Goal: Information Seeking & Learning: Learn about a topic

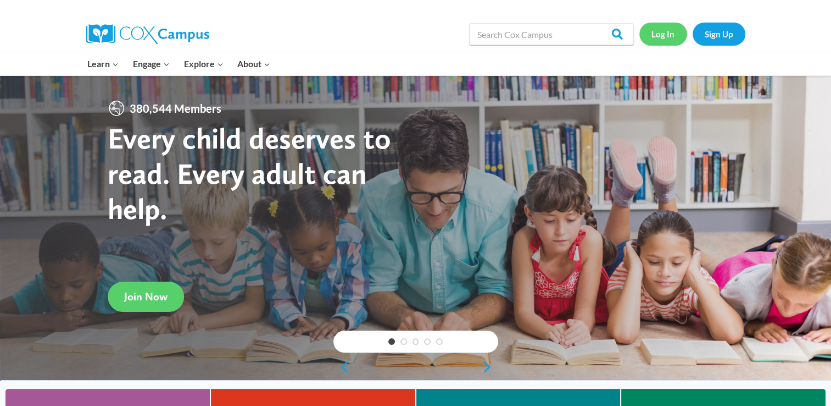
click at [673, 36] on link "Log In" at bounding box center [664, 34] width 48 height 23
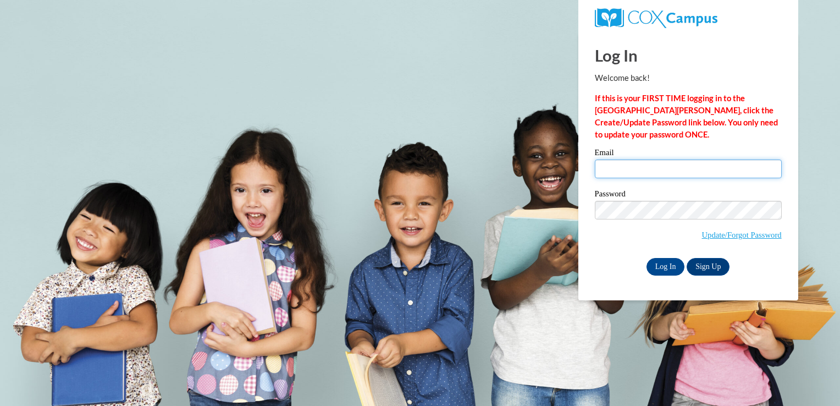
click at [621, 175] on input "Email" at bounding box center [688, 168] width 187 height 19
type input "hwilliamso63.hw@gmail.com"
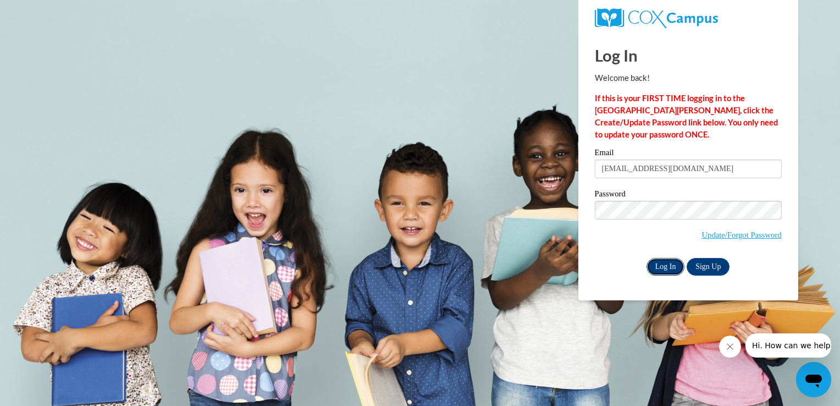
click at [659, 267] on input "Log In" at bounding box center [665, 267] width 38 height 18
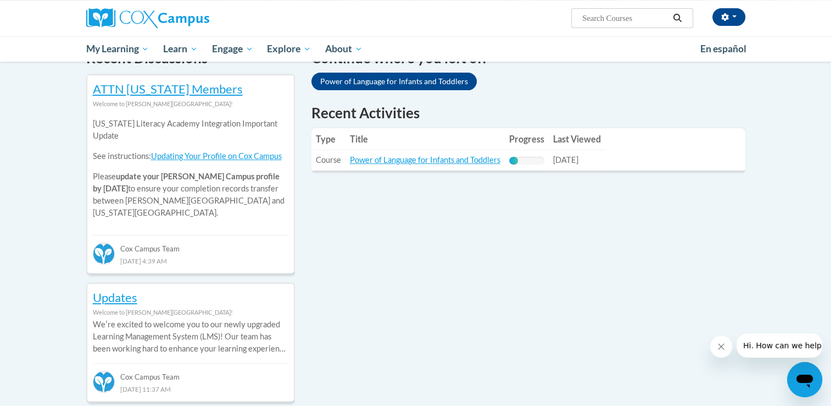
scroll to position [381, 0]
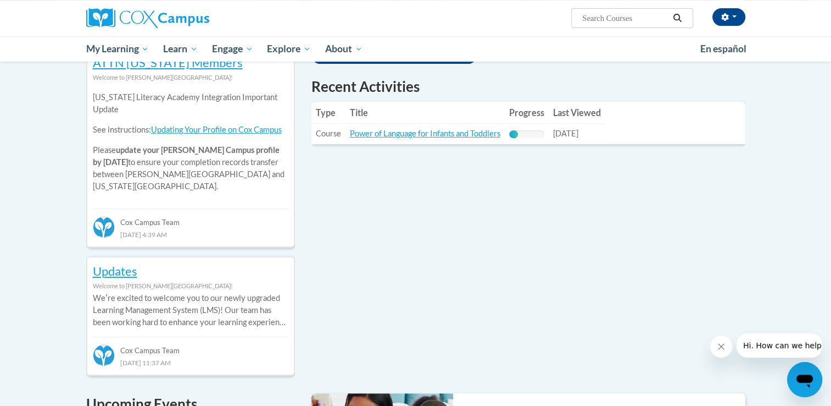
click at [435, 138] on td "Title: Power of Language for Infants and Toddlers" at bounding box center [425, 134] width 159 height 20
click at [439, 131] on link "Power of Language for Infants and Toddlers" at bounding box center [425, 133] width 151 height 9
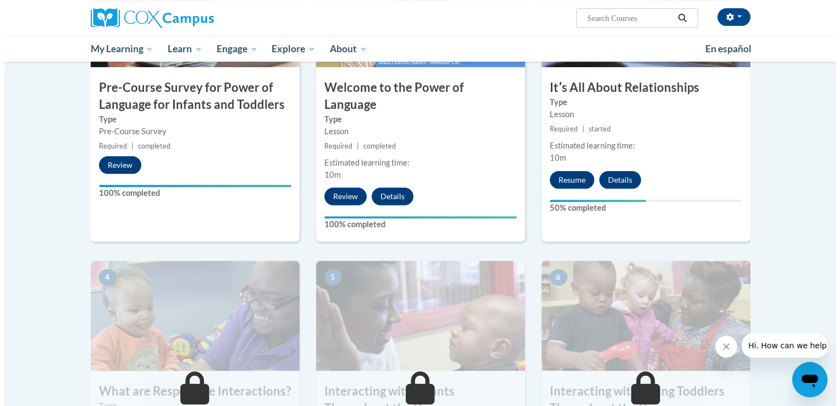
scroll to position [352, 0]
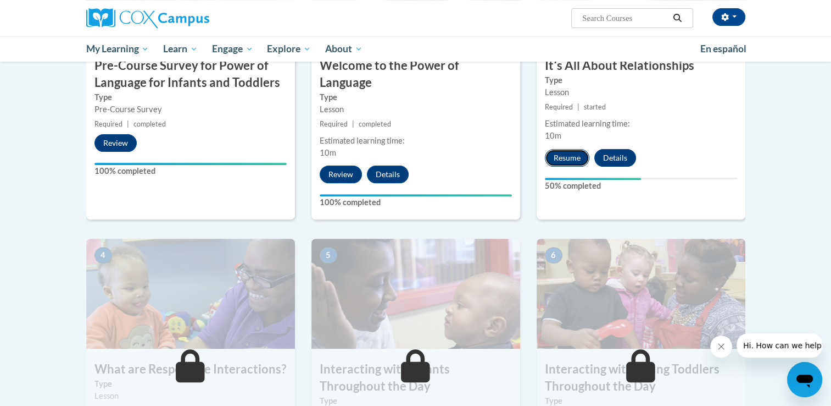
click at [557, 160] on button "Resume" at bounding box center [567, 158] width 45 height 18
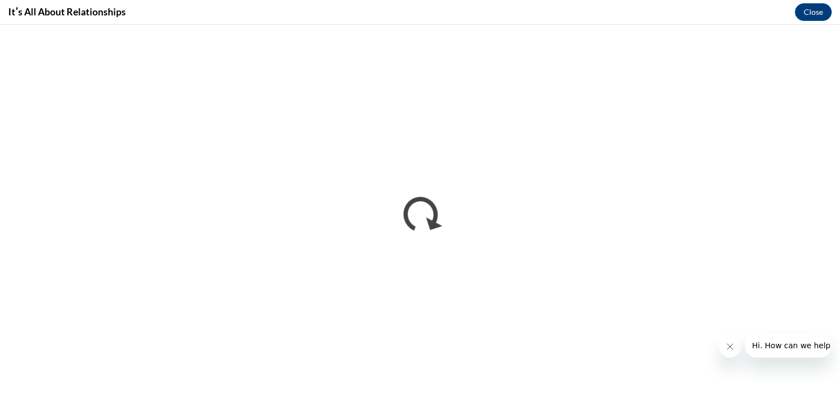
scroll to position [0, 0]
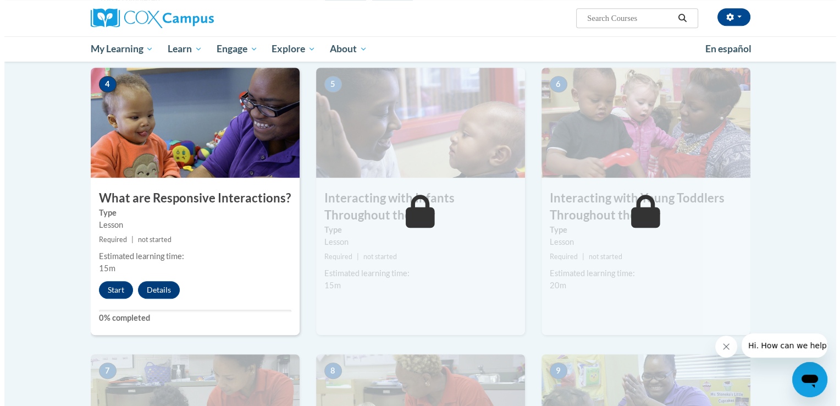
scroll to position [526, 0]
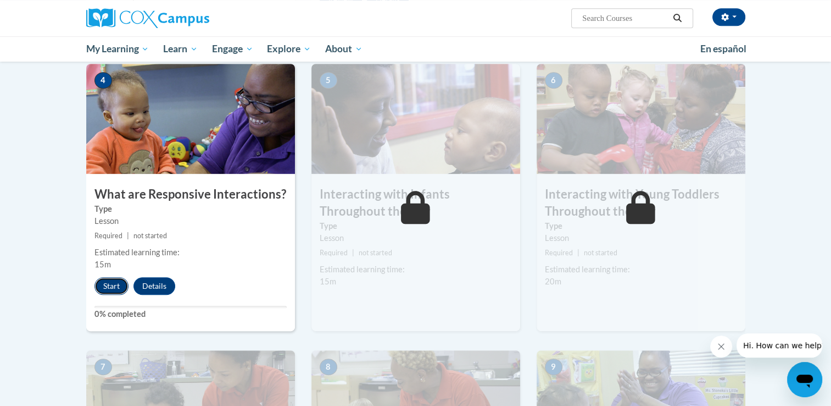
click at [110, 277] on button "Start" at bounding box center [112, 286] width 34 height 18
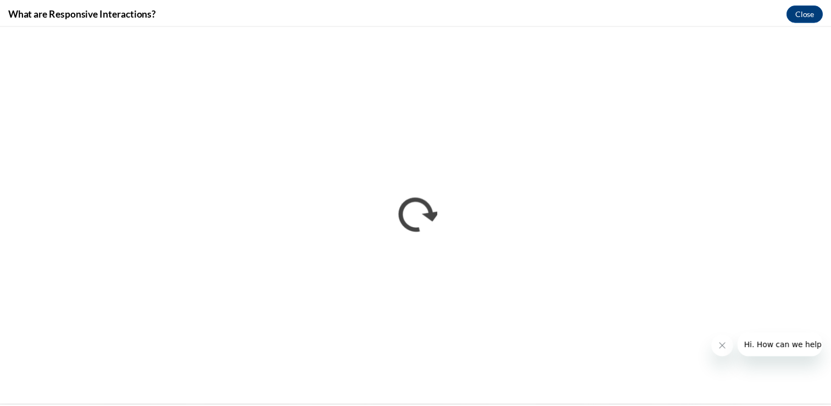
scroll to position [0, 0]
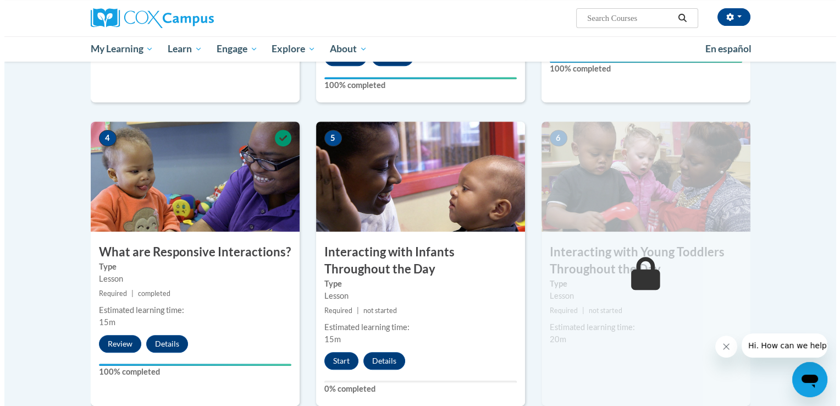
scroll to position [476, 0]
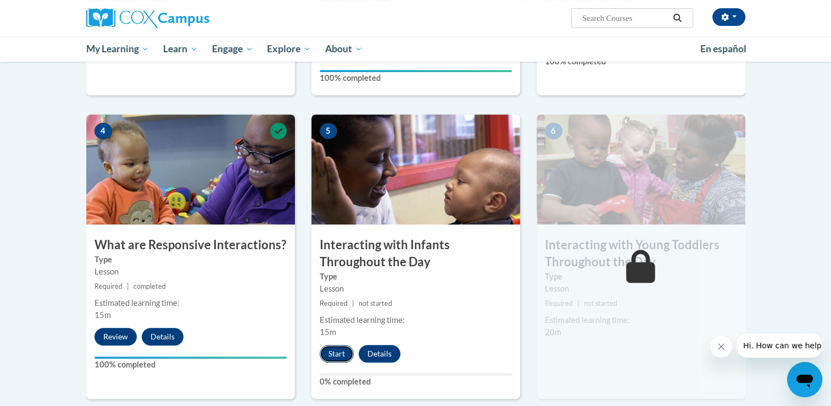
click at [332, 345] on button "Start" at bounding box center [337, 354] width 34 height 18
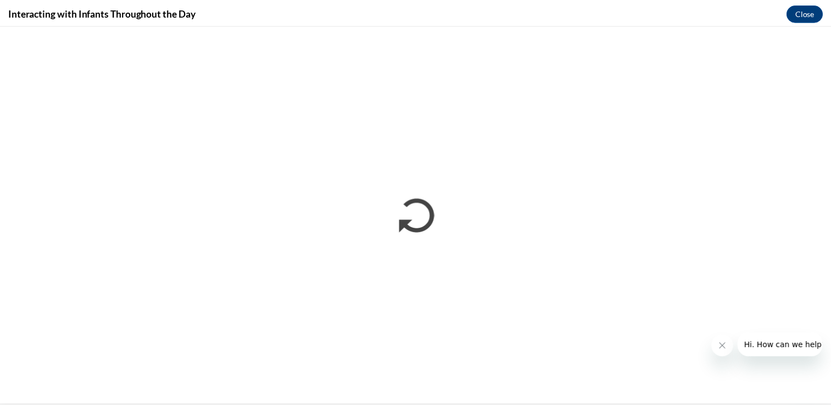
scroll to position [0, 0]
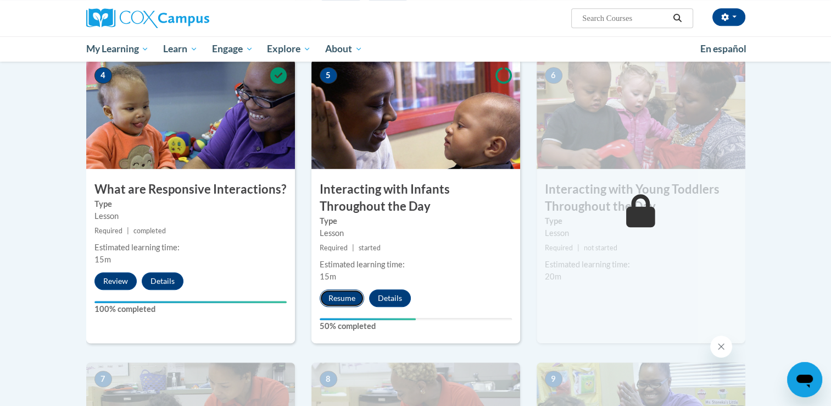
click at [347, 289] on button "Resume" at bounding box center [342, 298] width 45 height 18
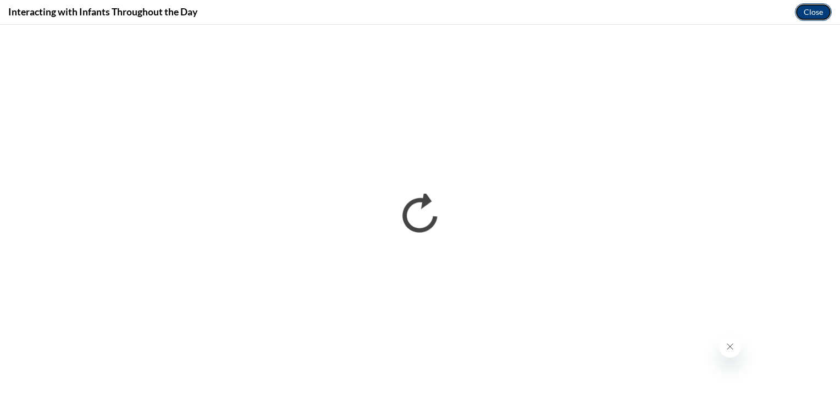
click at [813, 13] on button "Close" at bounding box center [813, 12] width 37 height 18
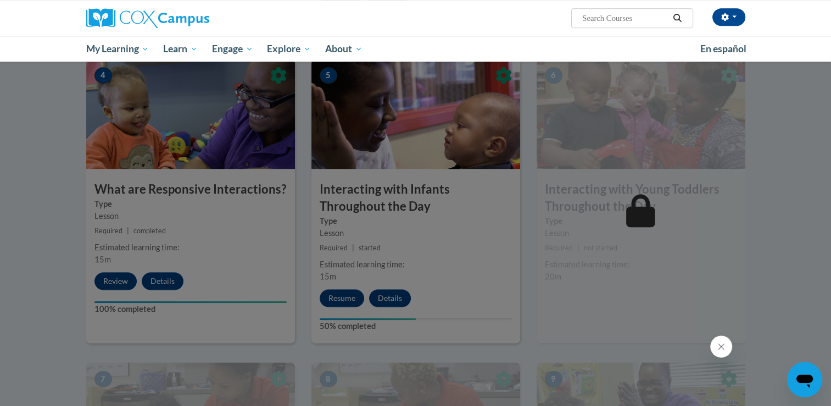
click at [341, 280] on div at bounding box center [415, 203] width 831 height 406
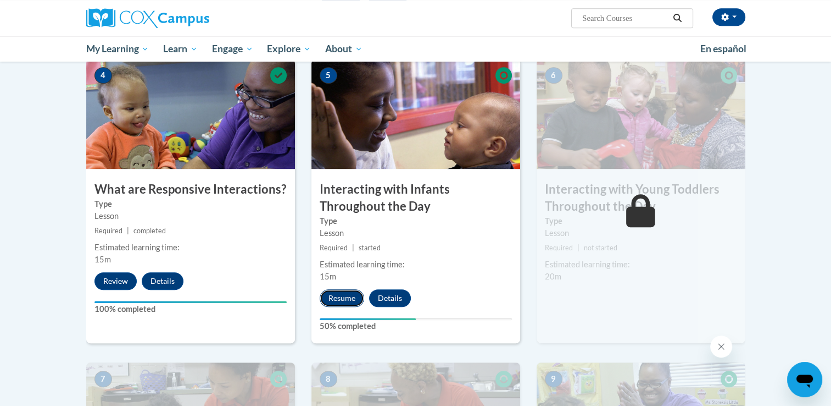
click at [343, 289] on button "Resume" at bounding box center [342, 298] width 45 height 18
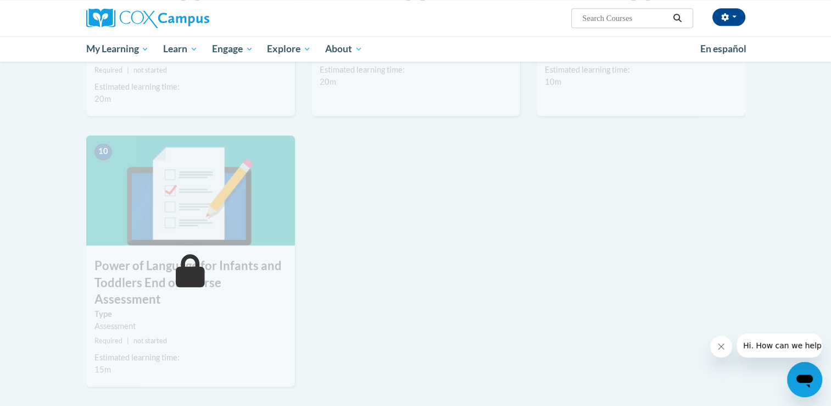
scroll to position [1013, 0]
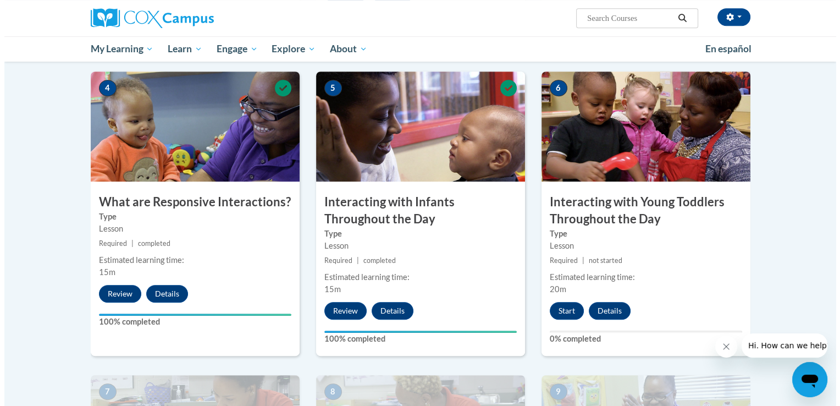
scroll to position [529, 0]
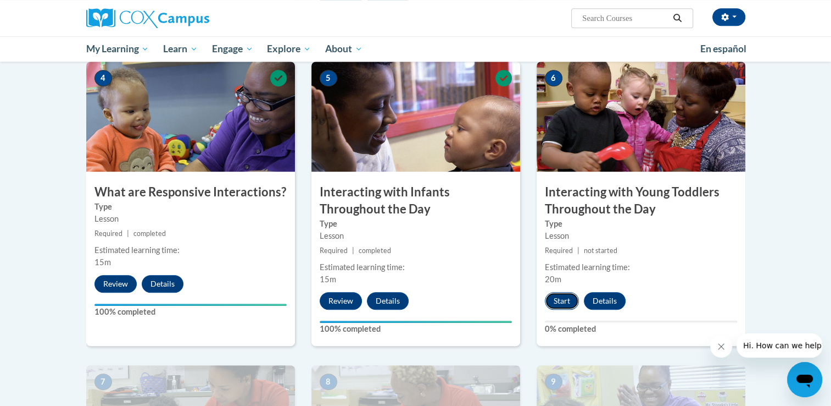
click at [563, 292] on button "Start" at bounding box center [562, 301] width 34 height 18
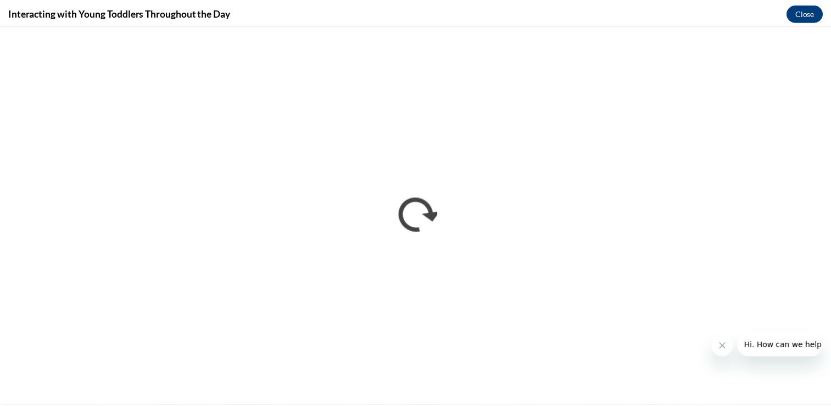
scroll to position [0, 0]
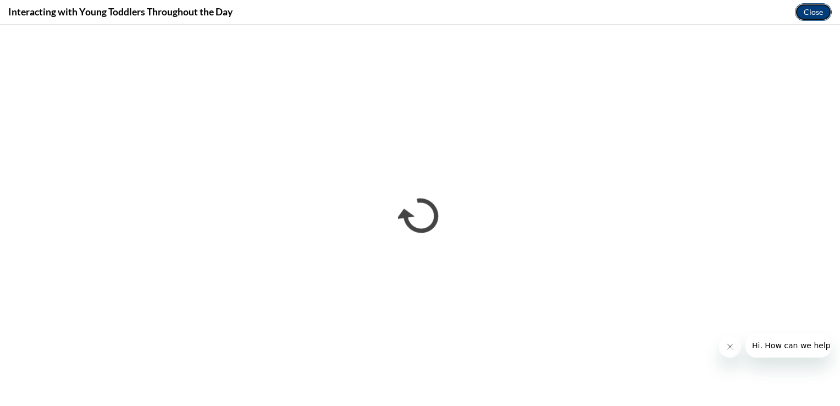
click at [818, 12] on button "Close" at bounding box center [813, 12] width 37 height 18
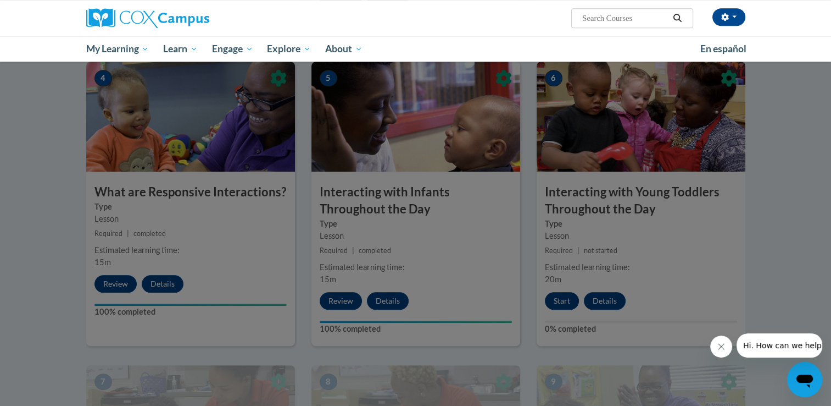
click at [780, 256] on div at bounding box center [415, 203] width 831 height 406
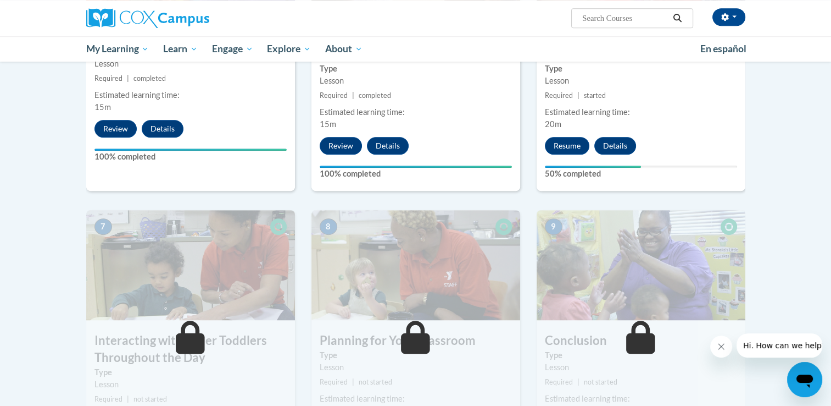
click at [157, 253] on img at bounding box center [190, 265] width 209 height 110
